Goal: Navigation & Orientation: Find specific page/section

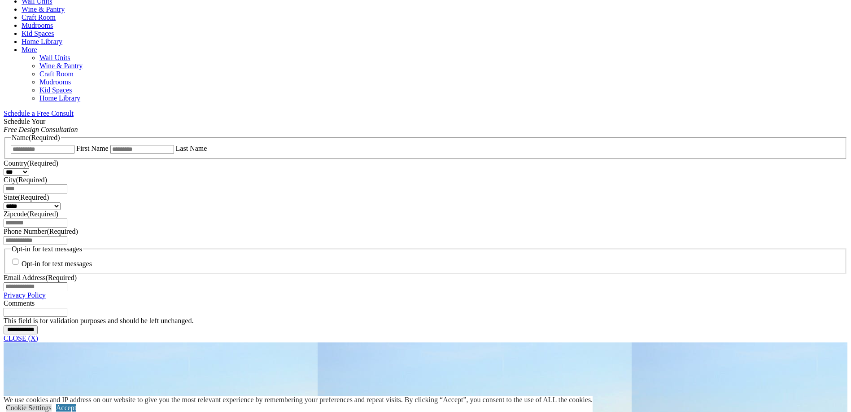
scroll to position [673, 0]
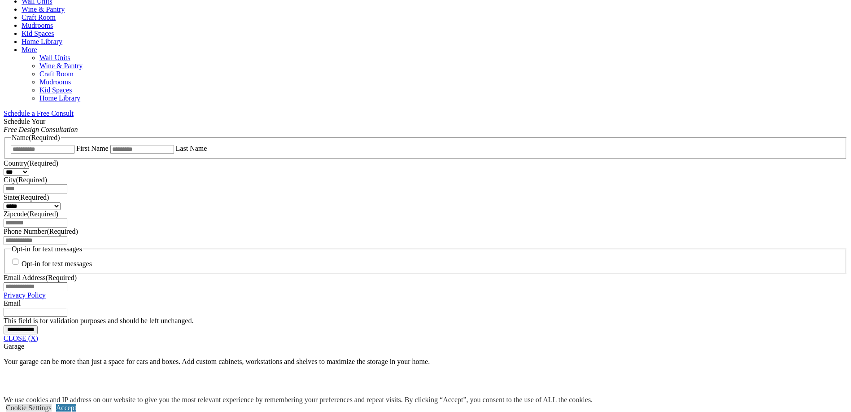
scroll to position [583, 0]
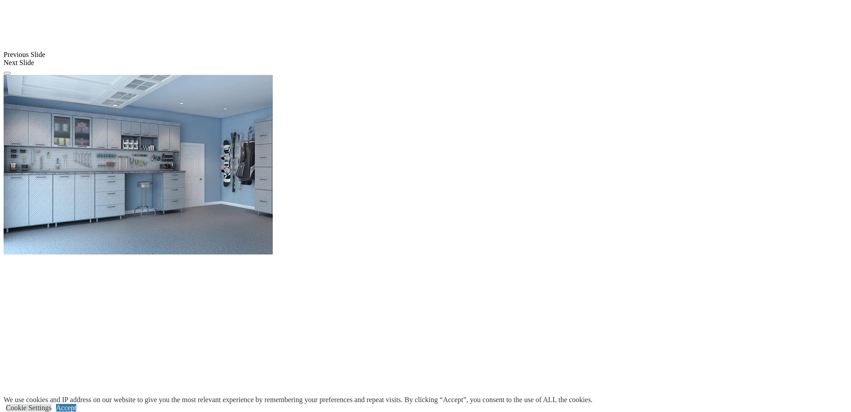
scroll to position [914, 0]
